Goal: Communication & Community: Answer question/provide support

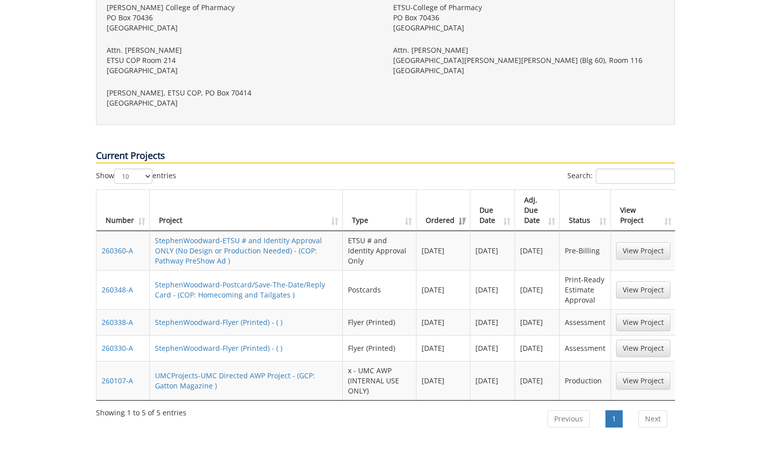
scroll to position [426, 0]
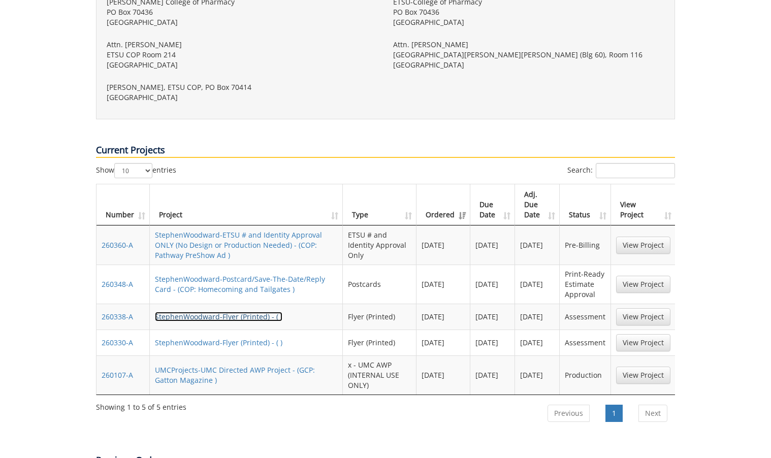
click at [254, 312] on link "StephenWoodward-Flyer (Printed) - ( )" at bounding box center [218, 317] width 127 height 10
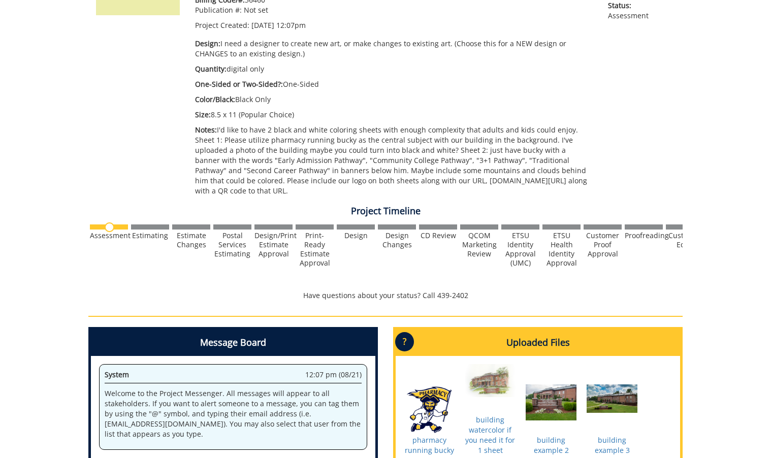
scroll to position [406, 0]
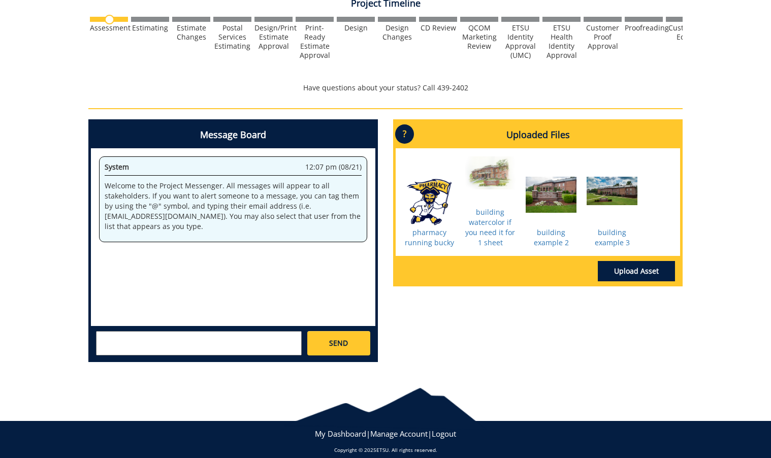
click at [284, 333] on textarea at bounding box center [199, 343] width 206 height 24
click at [283, 331] on textarea at bounding box center [199, 343] width 206 height 24
click at [168, 331] on textarea "@fair@mail.etsu.edu Hi Just wanted to make sure someone saw this project. Due d…" at bounding box center [199, 343] width 206 height 24
type textarea "@fair@mail.etsu.edu Hi Just wanted to make sure someone saw this project. Due d…"
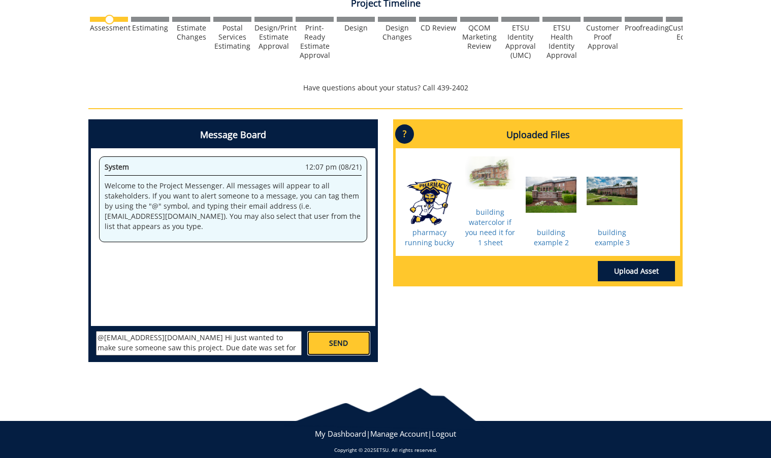
click at [363, 336] on link "SEND" at bounding box center [338, 343] width 63 height 24
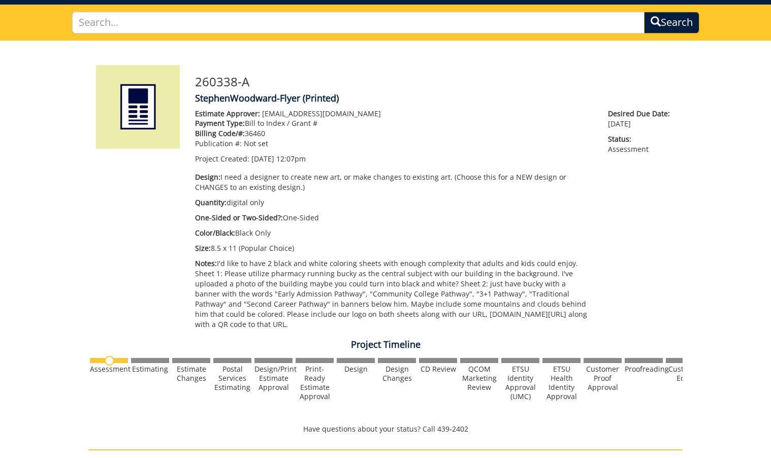
scroll to position [0, 0]
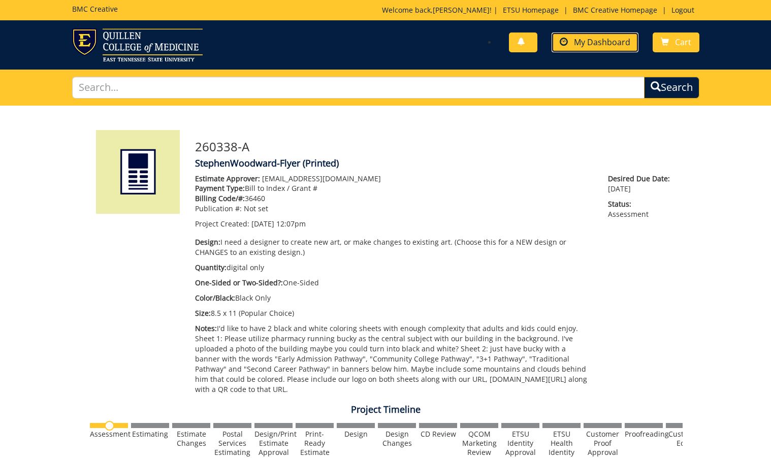
click at [567, 50] on link "My Dashboard" at bounding box center [595, 43] width 87 height 20
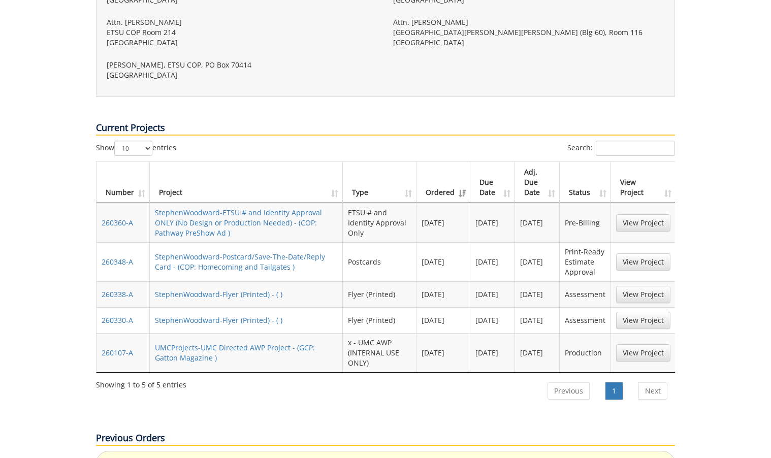
scroll to position [452, 0]
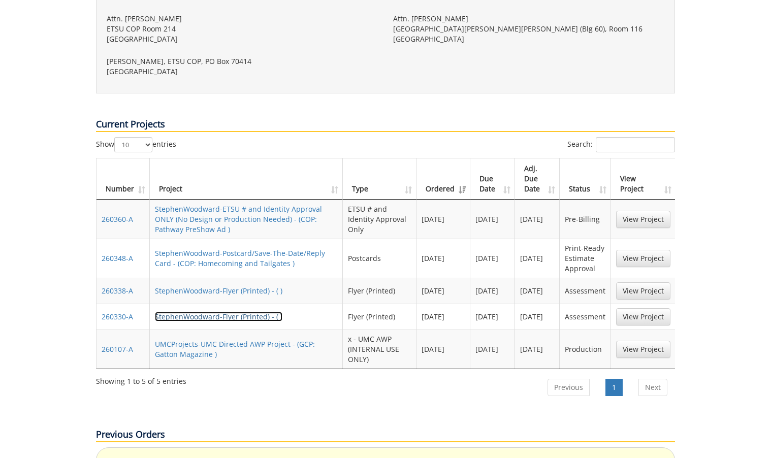
click at [238, 312] on link "StephenWoodward-Flyer (Printed) - ( )" at bounding box center [218, 317] width 127 height 10
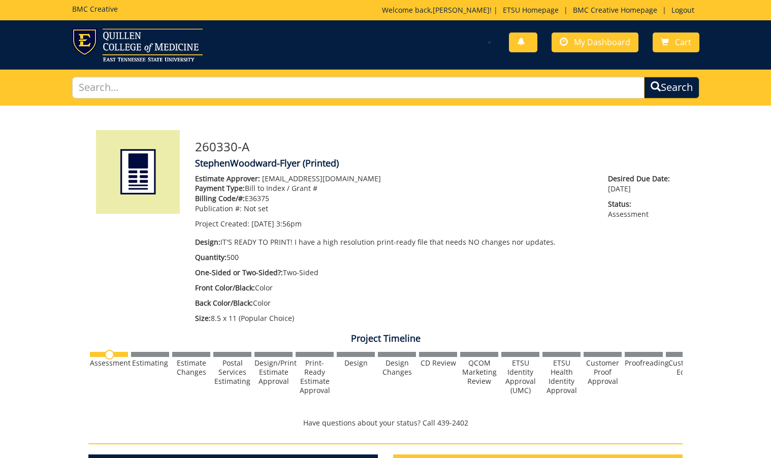
scroll to position [263, 0]
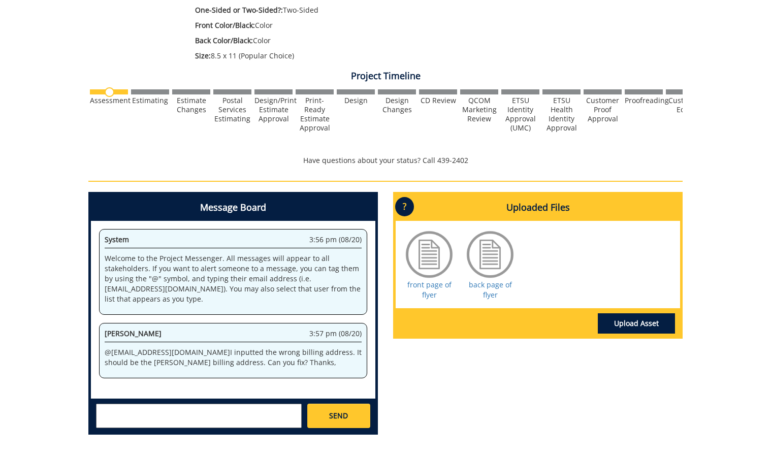
click at [232, 417] on textarea at bounding box center [199, 416] width 206 height 24
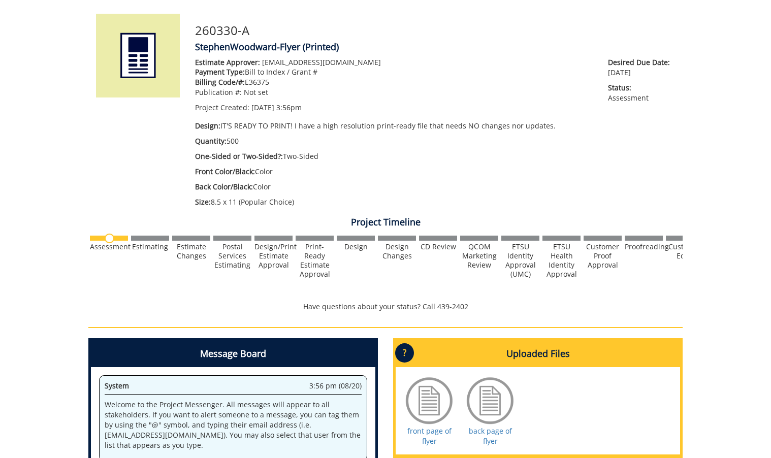
scroll to position [28, 0]
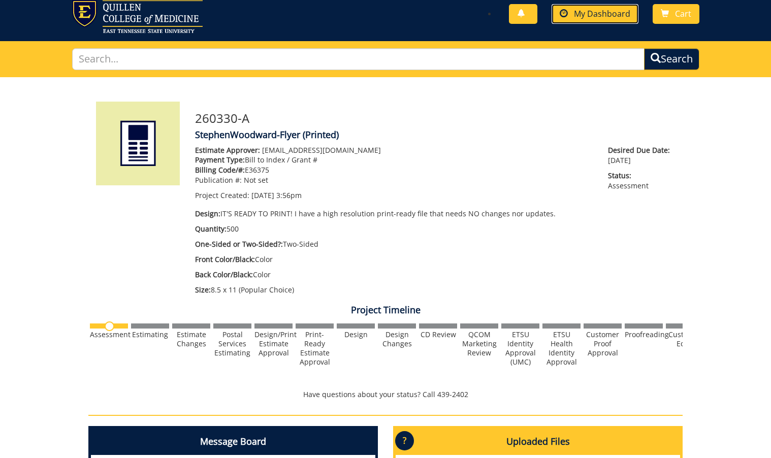
click at [601, 8] on link "My Dashboard" at bounding box center [595, 14] width 87 height 20
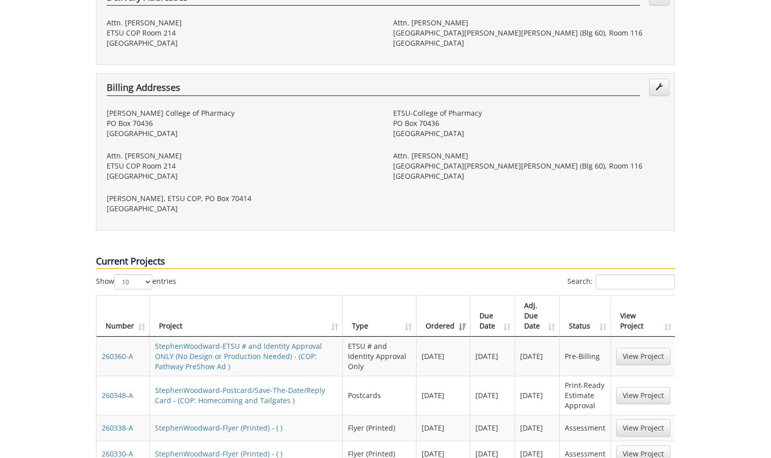
scroll to position [398, 0]
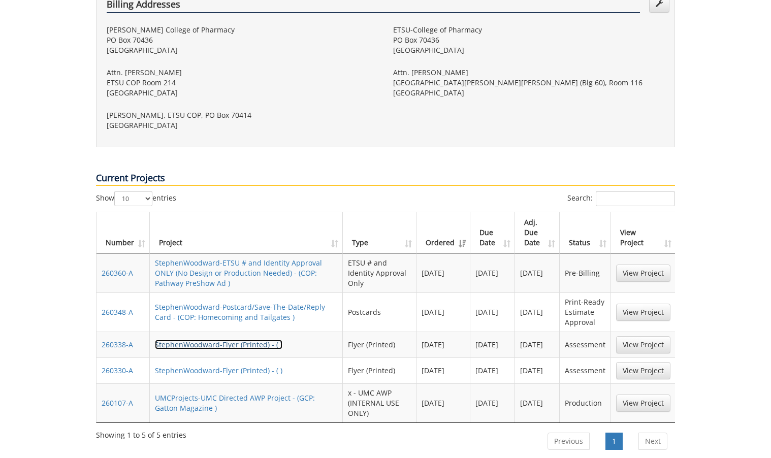
click at [255, 340] on link "StephenWoodward-Flyer (Printed) - ( )" at bounding box center [218, 345] width 127 height 10
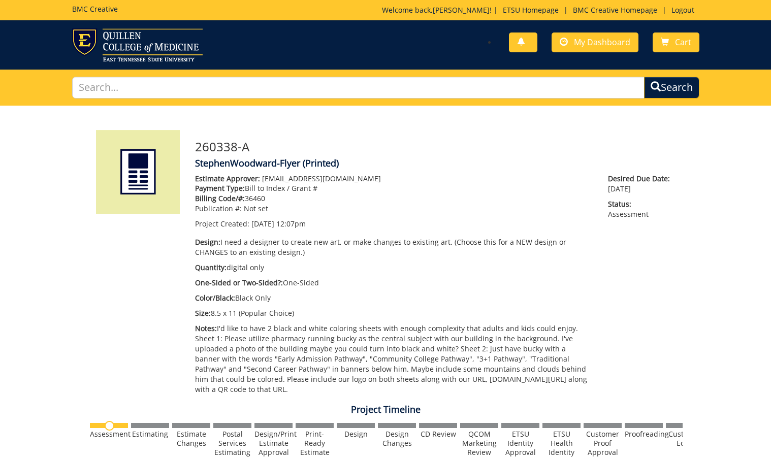
scroll to position [293, 0]
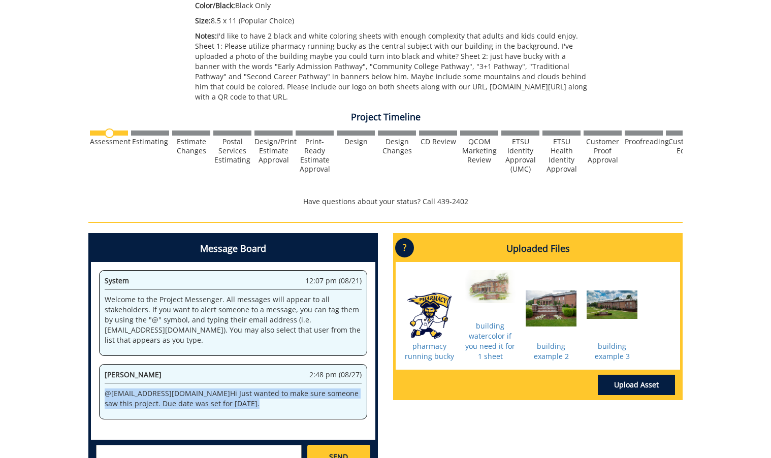
drag, startPoint x: 210, startPoint y: 400, endPoint x: 97, endPoint y: 379, distance: 115.2
click at [97, 379] on div "System 12:07 pm (08/21) Welcome to the Project Messenger. All messages will app…" at bounding box center [233, 351] width 284 height 178
copy p "@ fair@mail.etsu.edu Hi Just wanted to make sure someone saw this project. Due …"
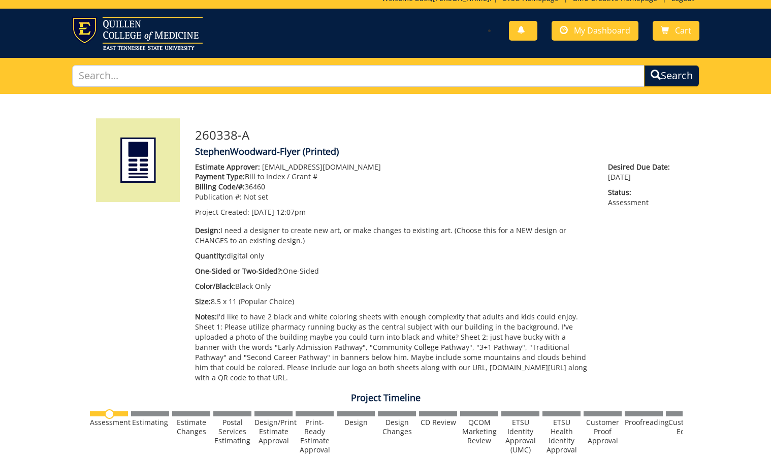
scroll to position [0, 0]
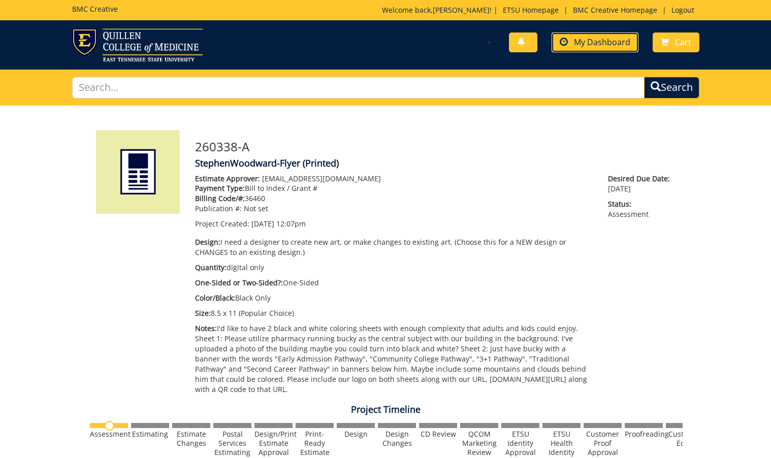
click at [605, 34] on link "My Dashboard" at bounding box center [595, 43] width 87 height 20
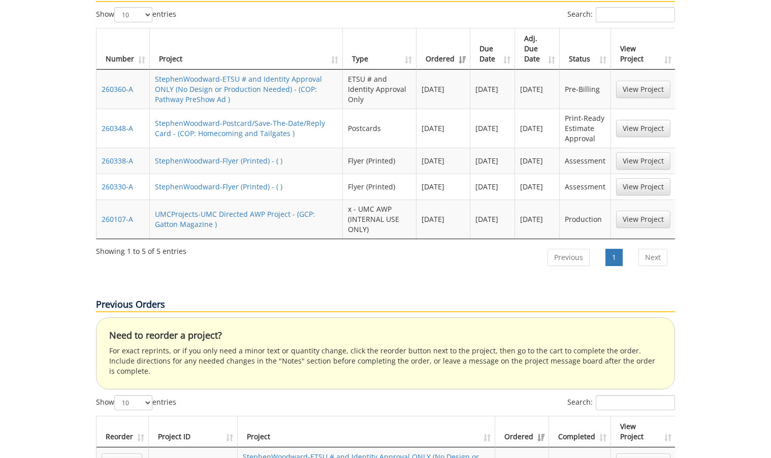
scroll to position [508, 0]
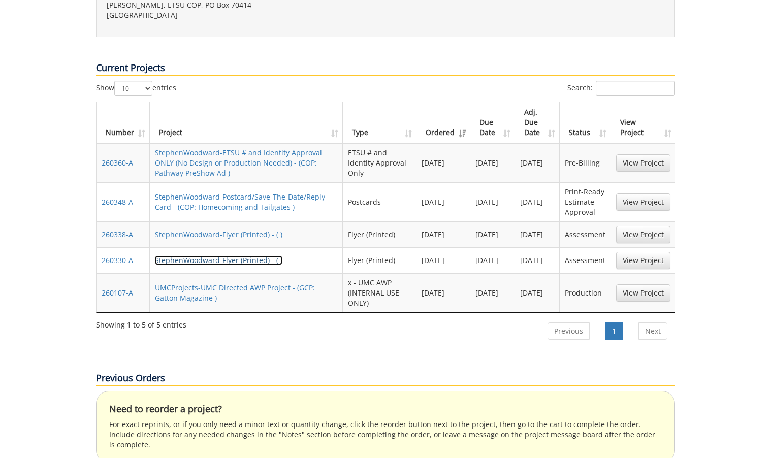
click at [254, 255] on link "StephenWoodward-Flyer (Printed) - ( )" at bounding box center [218, 260] width 127 height 10
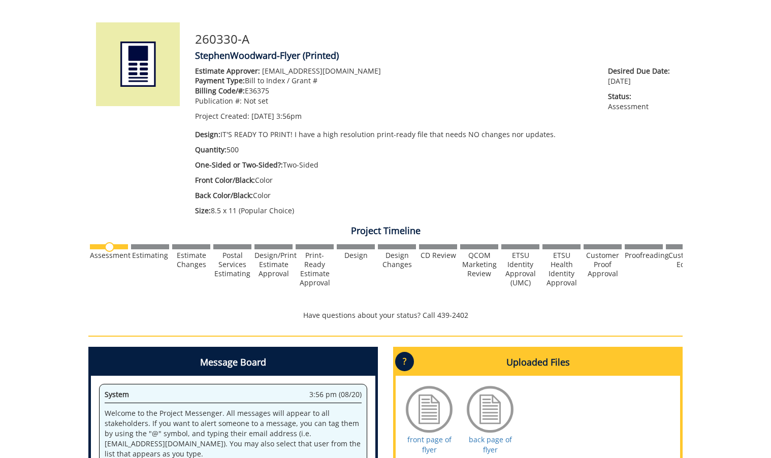
scroll to position [257, 0]
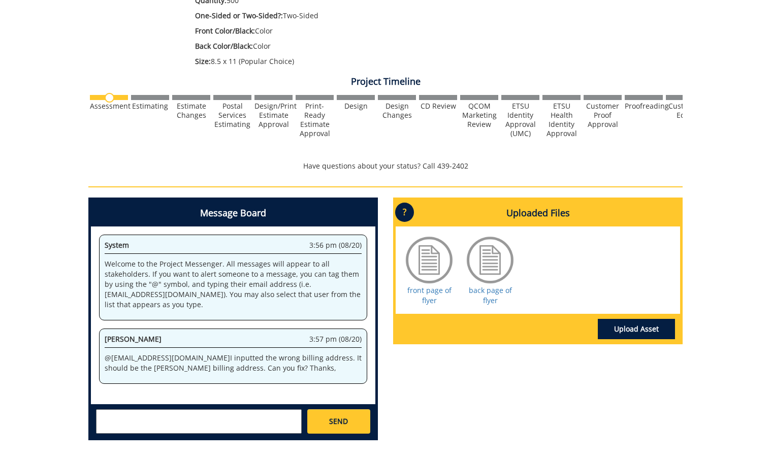
click at [243, 424] on textarea at bounding box center [199, 421] width 206 height 24
paste textarea "@[EMAIL_ADDRESS][DOMAIN_NAME] Hi Just wanted to make sure someone saw this proj…"
click at [168, 417] on textarea "@[EMAIL_ADDRESS][DOMAIN_NAME] Hi Just wanted to make sure someone saw this proj…" at bounding box center [199, 421] width 206 height 24
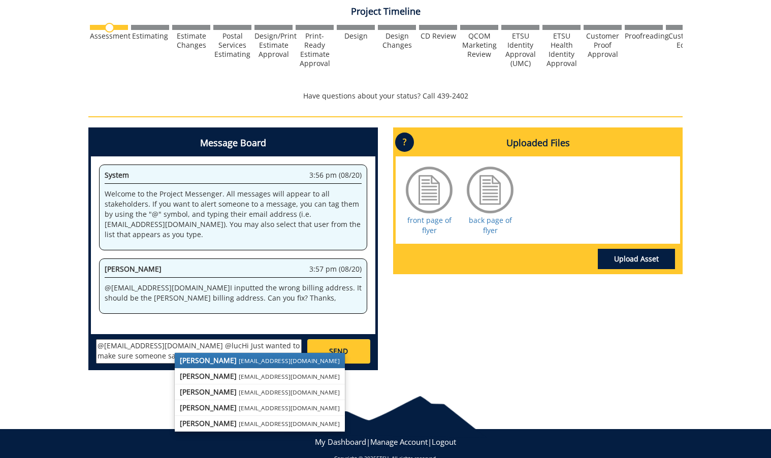
scroll to position [332, 0]
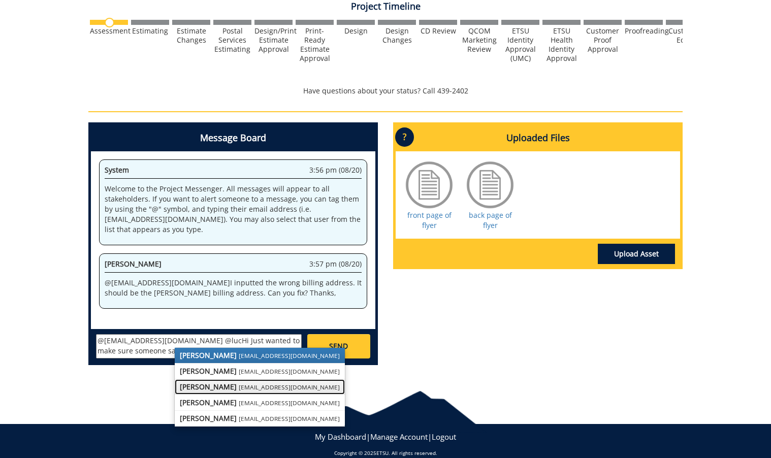
click at [205, 384] on strong "[PERSON_NAME]" at bounding box center [208, 387] width 57 height 10
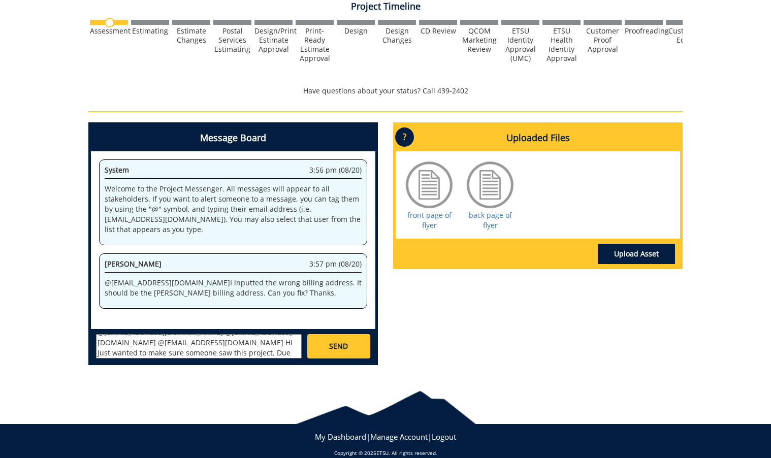
scroll to position [18, 0]
type textarea "@fair@mail.etsu.edu @lucasrf@etsu.edu @conleyga@etsu.edu Hi Just wanted to make…"
click at [343, 353] on link "SEND" at bounding box center [338, 346] width 63 height 24
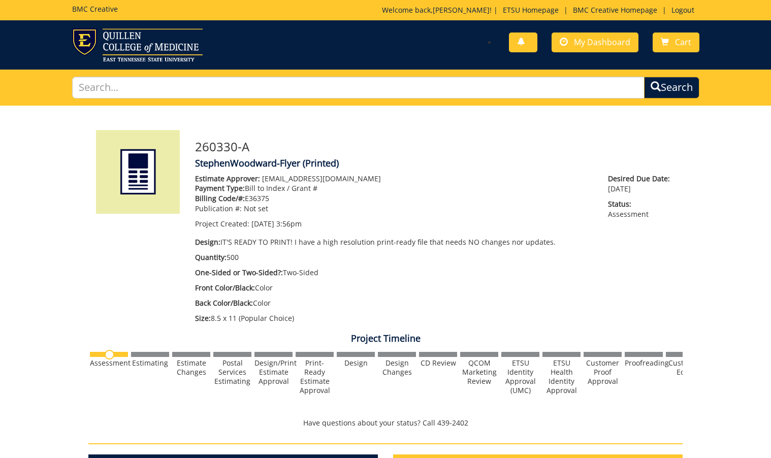
scroll to position [0, 0]
click at [593, 42] on span "My Dashboard" at bounding box center [602, 42] width 56 height 11
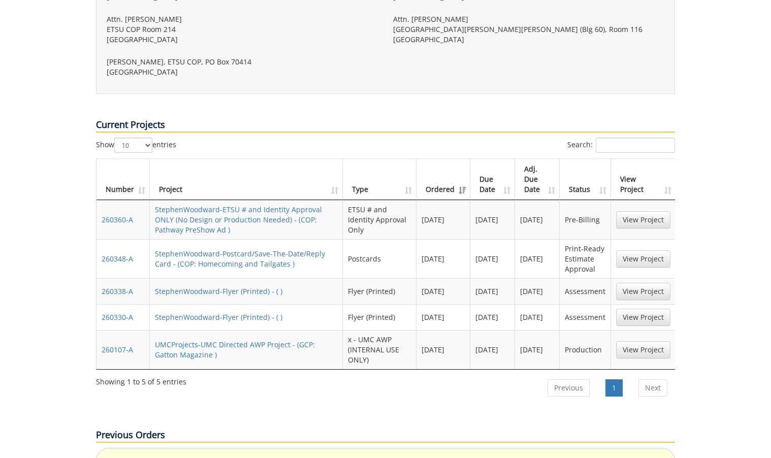
scroll to position [455, 0]
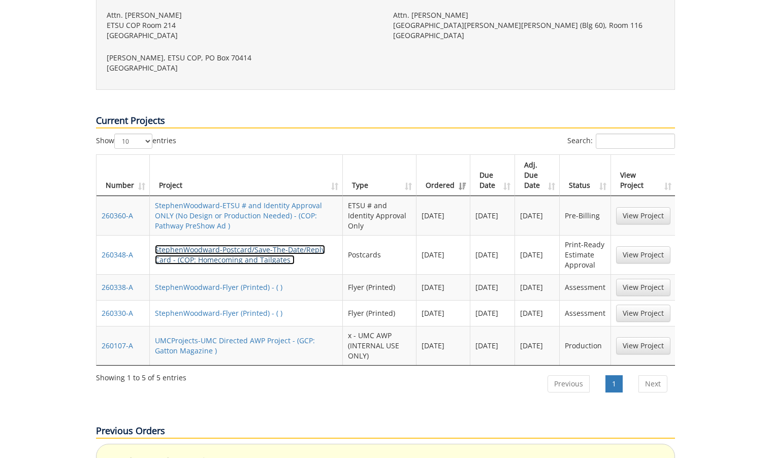
click at [241, 245] on link "StephenWoodward-Postcard/Save-The-Date/Reply Card - (COP: Homecoming and Tailga…" at bounding box center [240, 255] width 170 height 20
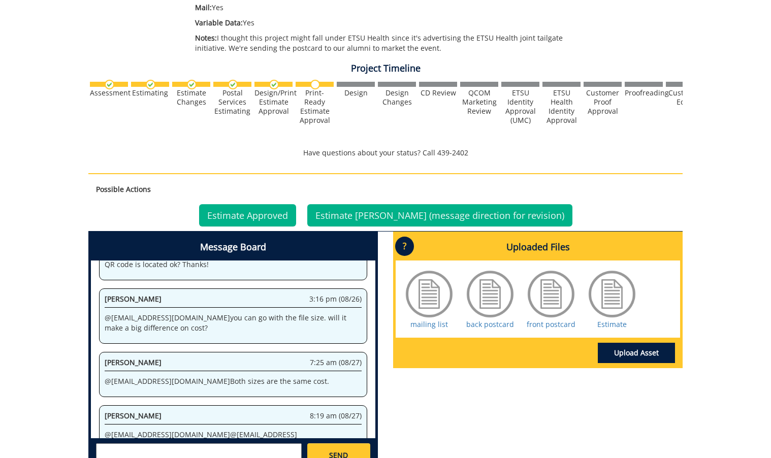
scroll to position [371, 0]
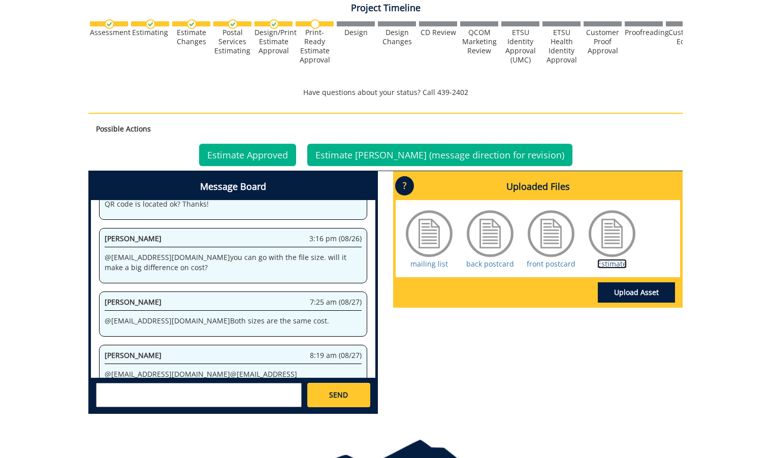
click at [604, 263] on link "Estimate" at bounding box center [611, 264] width 29 height 10
click at [249, 389] on textarea at bounding box center [199, 395] width 206 height 24
type textarea "@conleyga@etsu.edu Hi Fred, is postage going to be extra on this mailed project…"
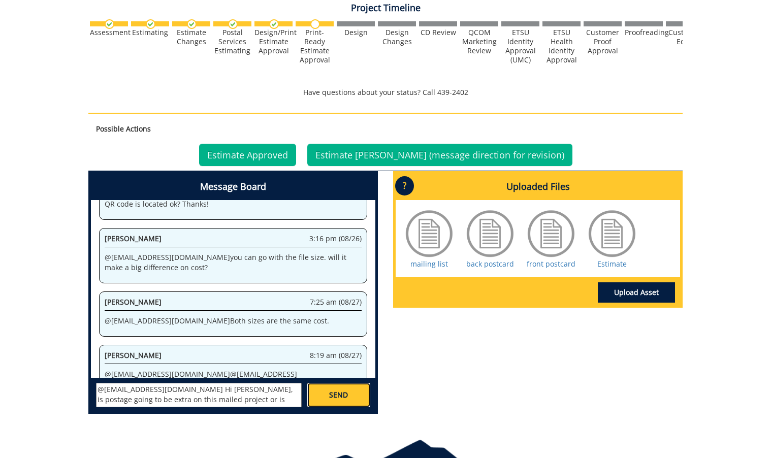
click at [354, 390] on link "SEND" at bounding box center [338, 395] width 63 height 24
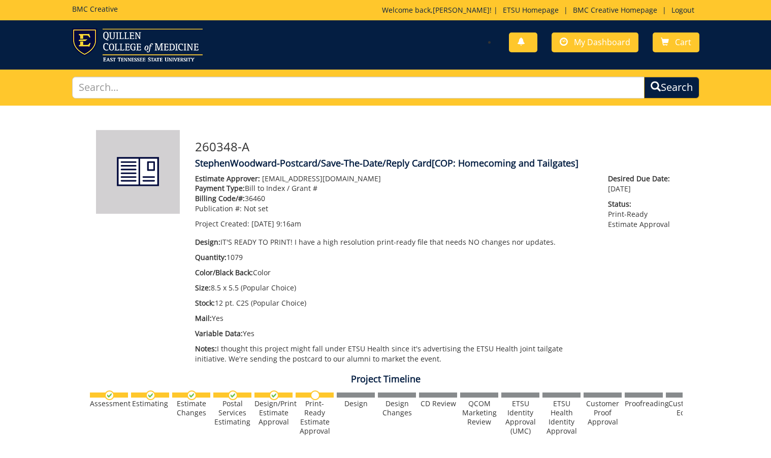
scroll to position [20338, 0]
click at [615, 33] on link "My Dashboard" at bounding box center [595, 43] width 87 height 20
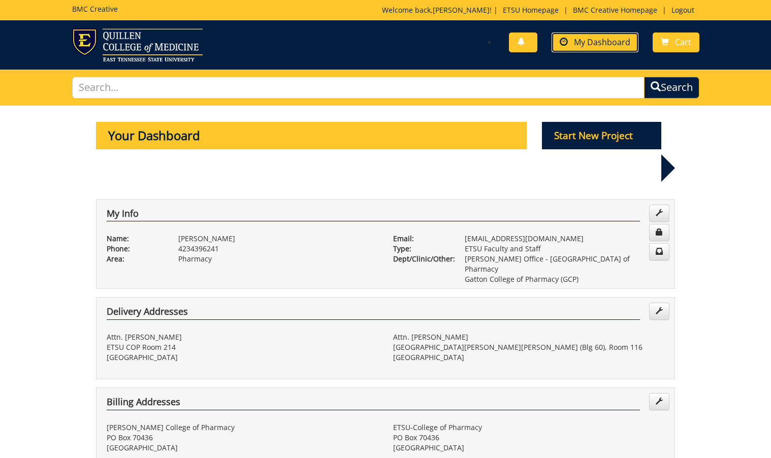
click at [584, 49] on link "My Dashboard" at bounding box center [595, 43] width 87 height 20
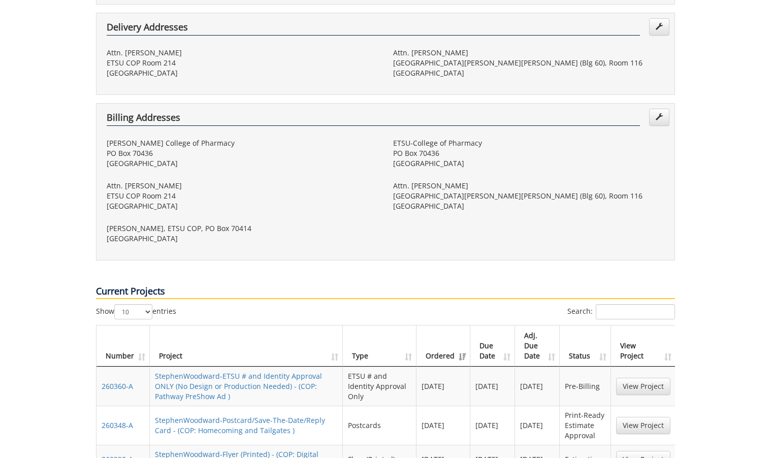
scroll to position [358, 0]
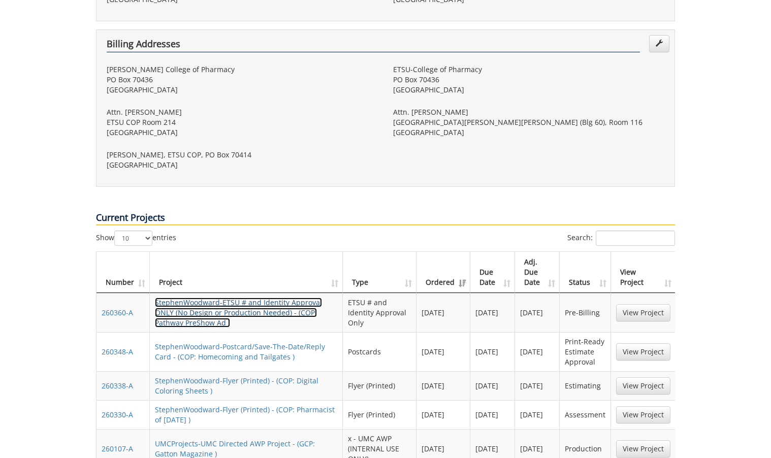
click at [269, 298] on link "StephenWoodward-ETSU # and Identity Approval ONLY (No Design or Production Need…" at bounding box center [238, 313] width 167 height 30
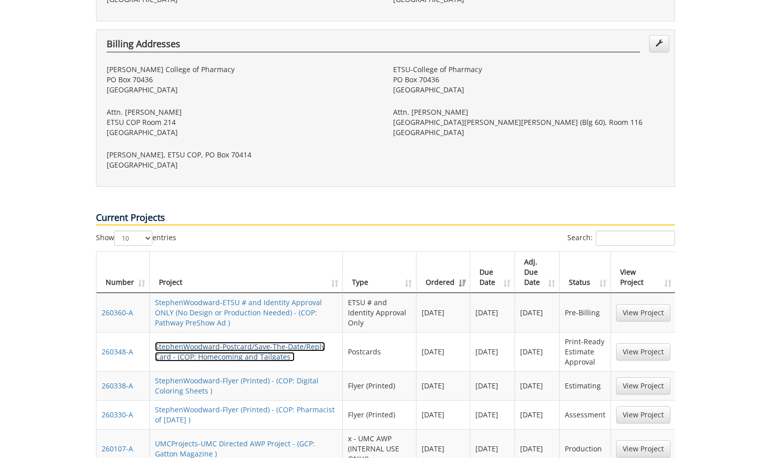
click at [235, 342] on link "StephenWoodward-Postcard/Save-The-Date/Reply Card - (COP: Homecoming and Tailga…" at bounding box center [240, 352] width 170 height 20
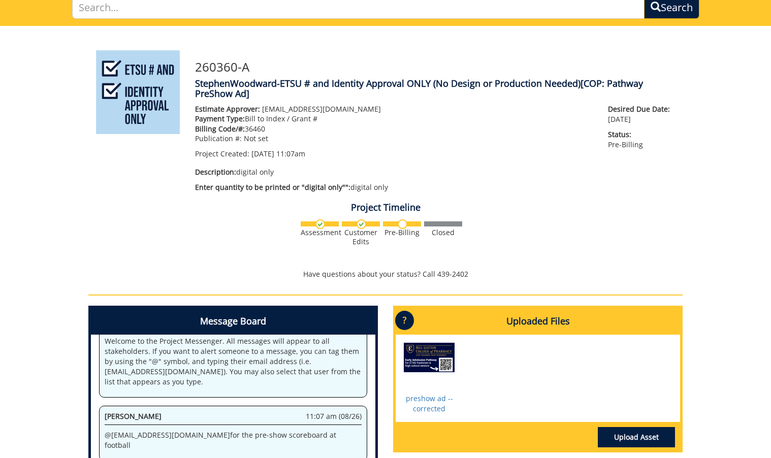
scroll to position [264, 0]
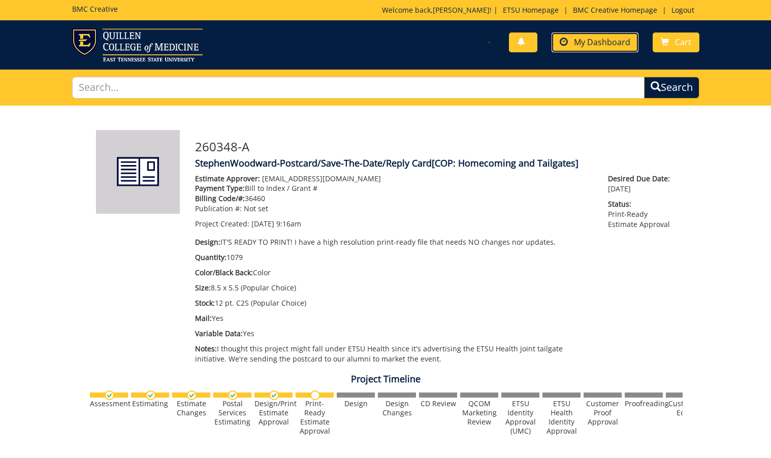
click at [585, 38] on span "My Dashboard" at bounding box center [602, 42] width 56 height 11
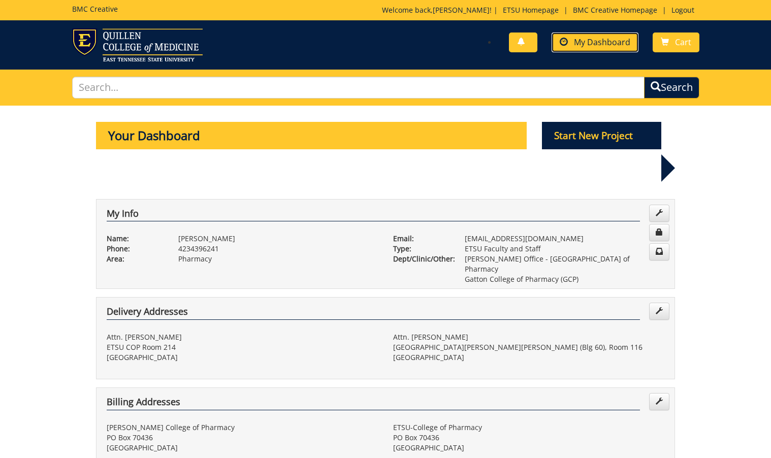
click at [584, 47] on span "My Dashboard" at bounding box center [602, 42] width 56 height 11
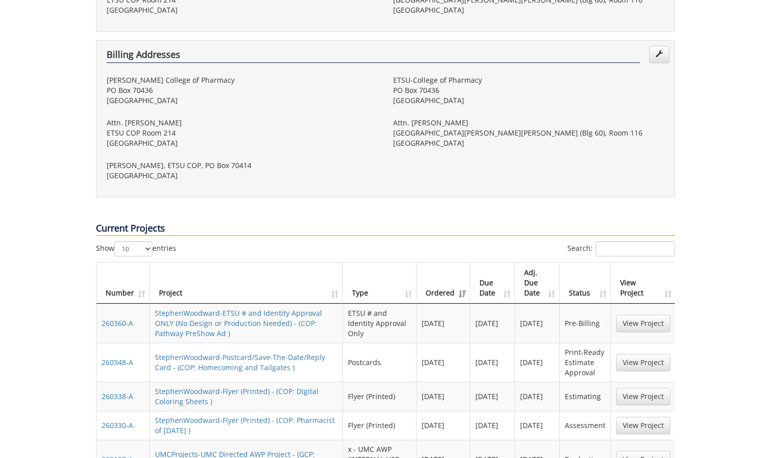
scroll to position [379, 0]
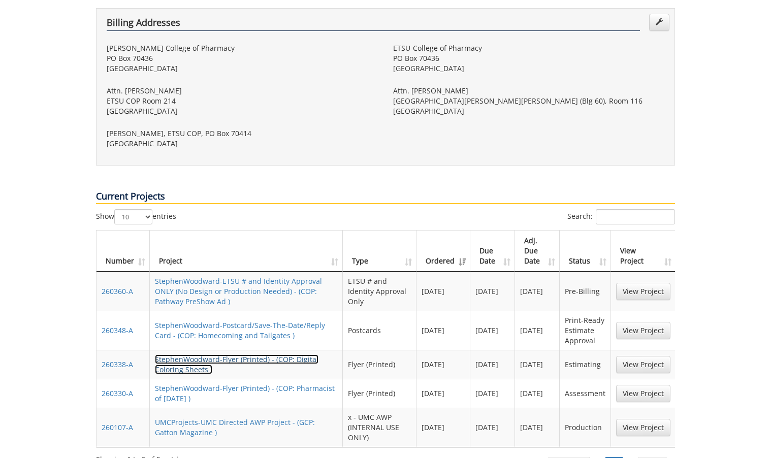
click at [236, 355] on link "StephenWoodward-Flyer (Printed) - (COP: Digital Coloring Sheets )" at bounding box center [237, 365] width 164 height 20
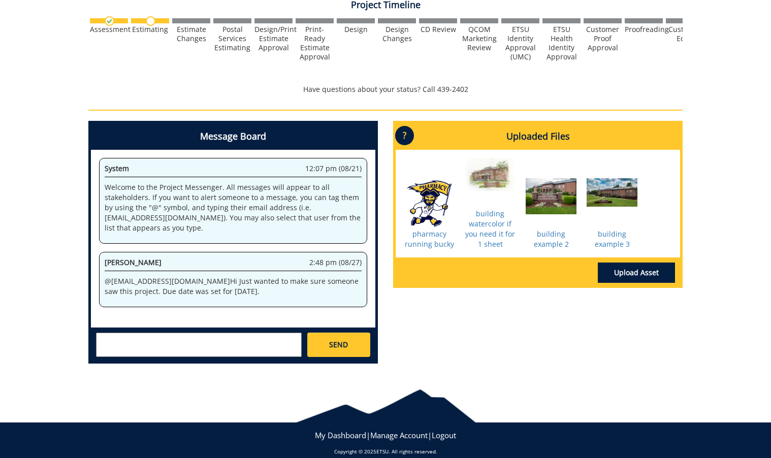
scroll to position [404, 0]
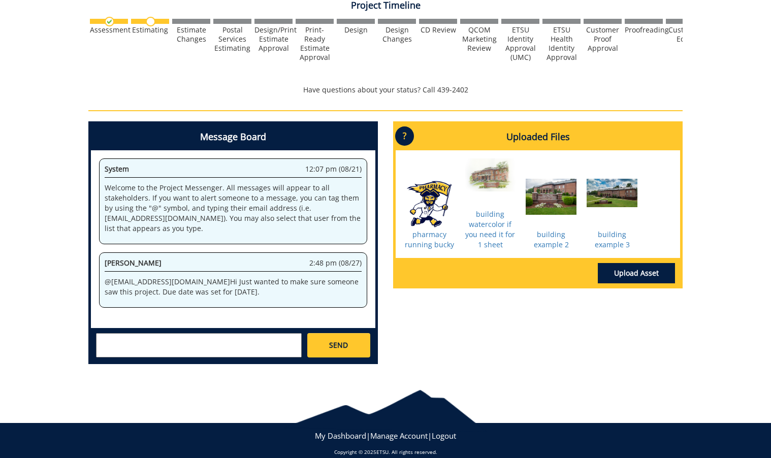
click at [242, 335] on textarea at bounding box center [199, 345] width 206 height 24
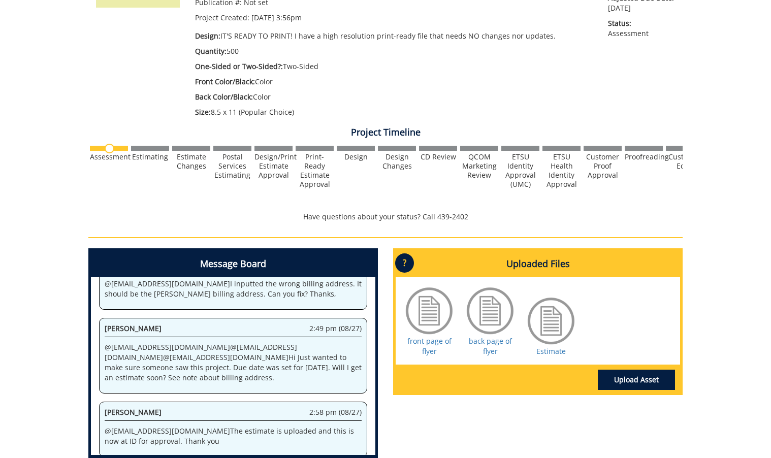
scroll to position [345, 0]
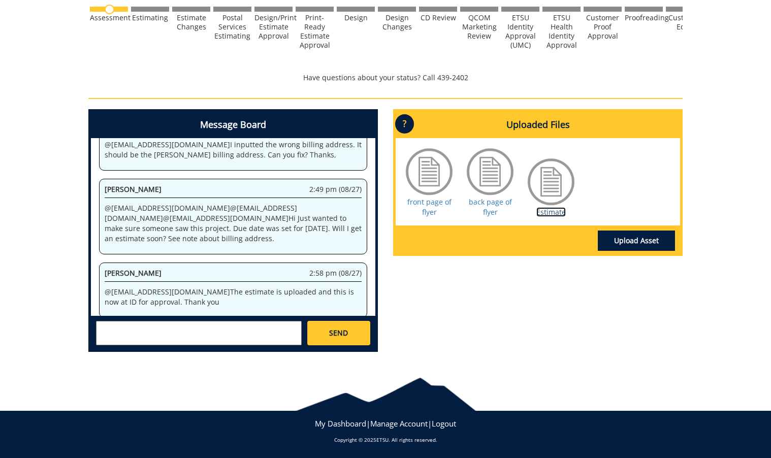
click at [542, 211] on link "Estimate" at bounding box center [550, 212] width 29 height 10
